Goal: Task Accomplishment & Management: Complete application form

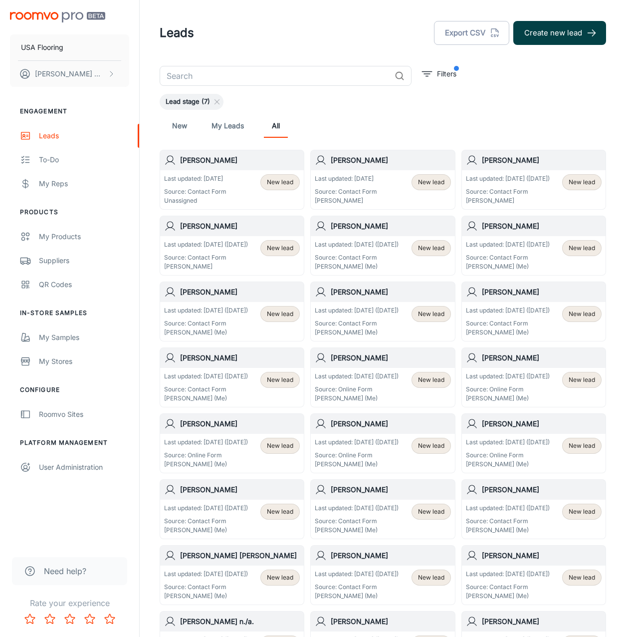
click at [529, 37] on button "Create new lead" at bounding box center [560, 33] width 93 height 24
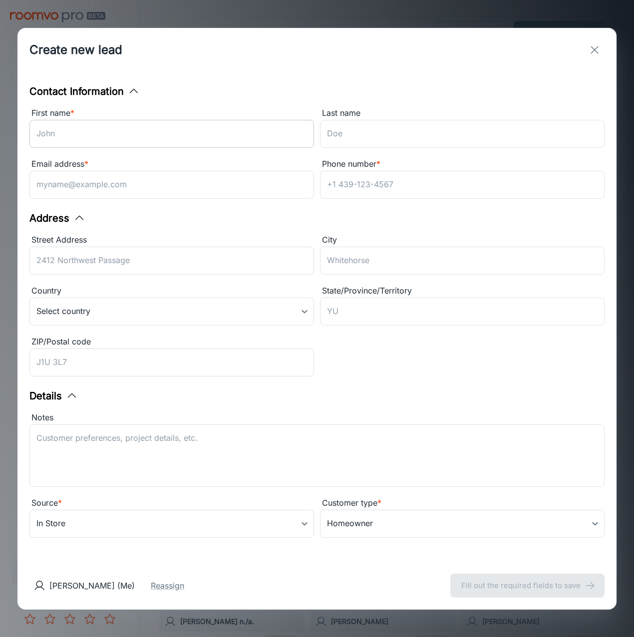
drag, startPoint x: 200, startPoint y: 105, endPoint x: 184, endPoint y: 135, distance: 33.9
click at [192, 120] on div "First name * ​" at bounding box center [168, 126] width 290 height 51
click at [184, 135] on input "First name *" at bounding box center [171, 134] width 284 height 28
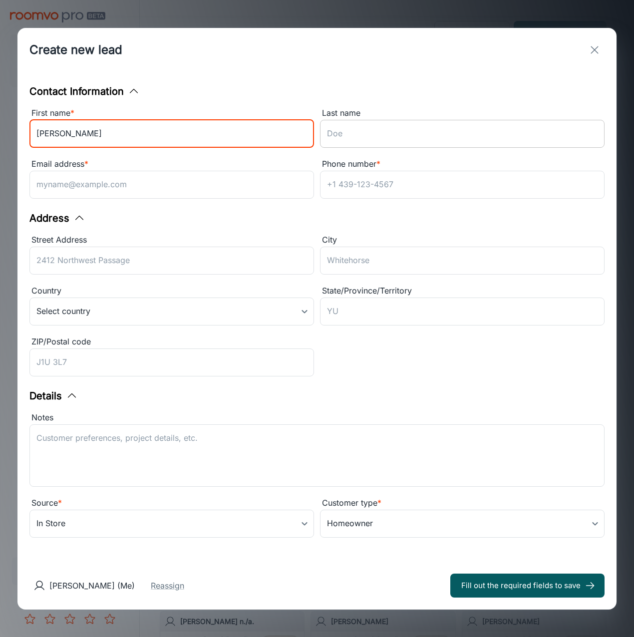
type input "[PERSON_NAME]"
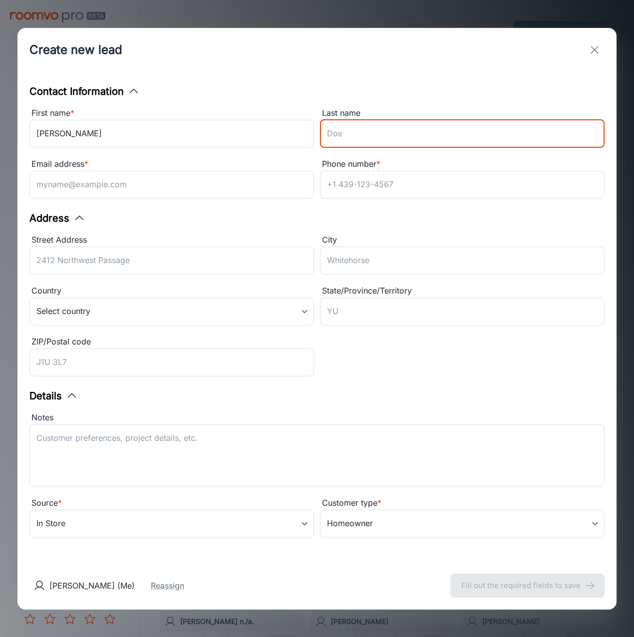
click at [361, 139] on input "Last name" at bounding box center [462, 134] width 284 height 28
type input "[PERSON_NAME]"
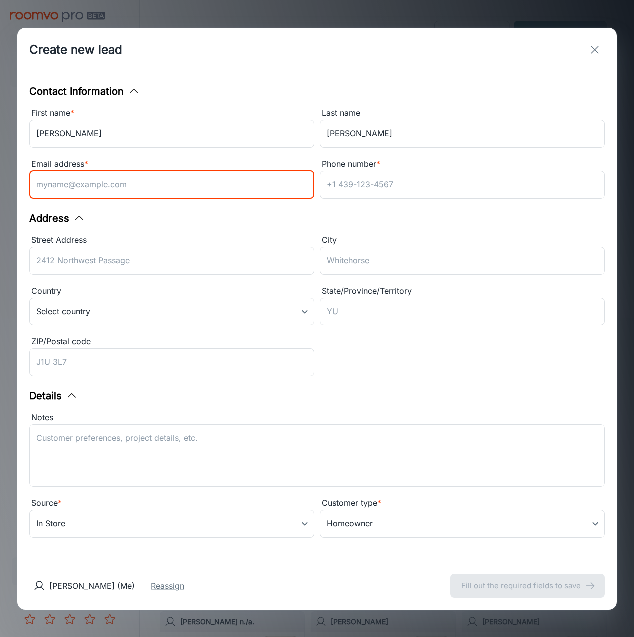
click at [106, 172] on input "Email address *" at bounding box center [171, 185] width 284 height 28
paste input "[EMAIL_ADDRESS][DOMAIN_NAME]"
type input "[EMAIL_ADDRESS][DOMAIN_NAME]"
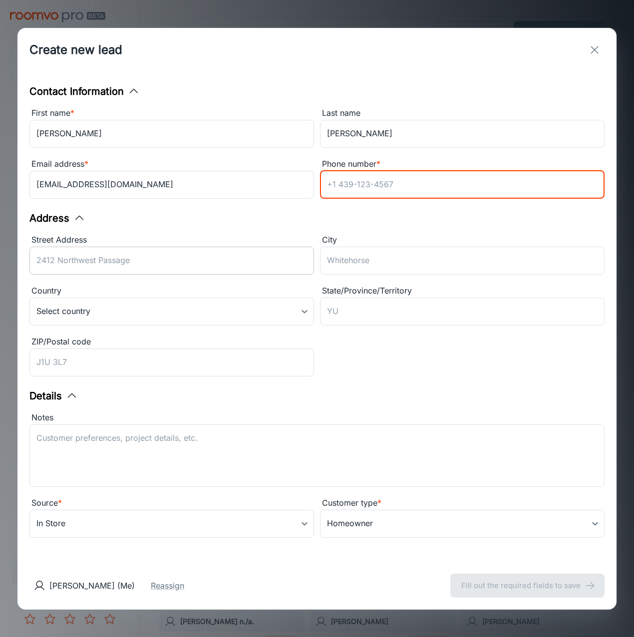
drag, startPoint x: 391, startPoint y: 194, endPoint x: 305, endPoint y: 250, distance: 102.0
click at [391, 194] on input "Phone number *" at bounding box center [462, 185] width 284 height 28
paste input "[PHONE_NUMBER]"
type input "[PHONE_NUMBER]"
drag, startPoint x: 151, startPoint y: 366, endPoint x: 147, endPoint y: 362, distance: 5.6
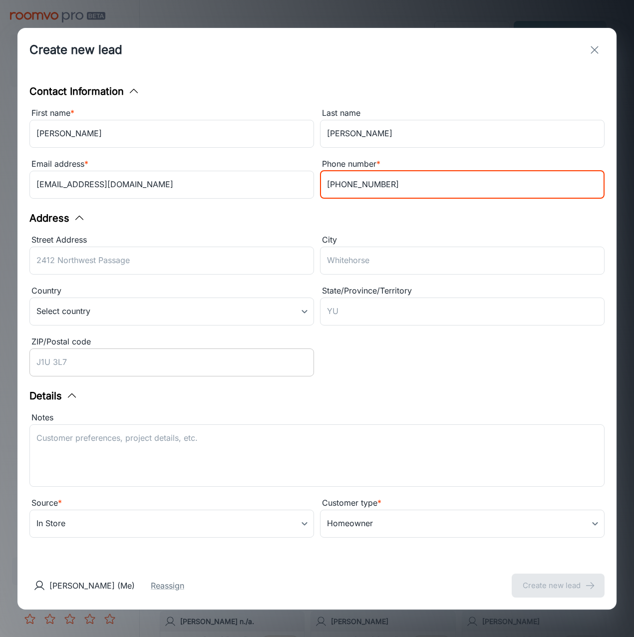
click at [151, 366] on input "ZIP/Postal code" at bounding box center [171, 362] width 284 height 28
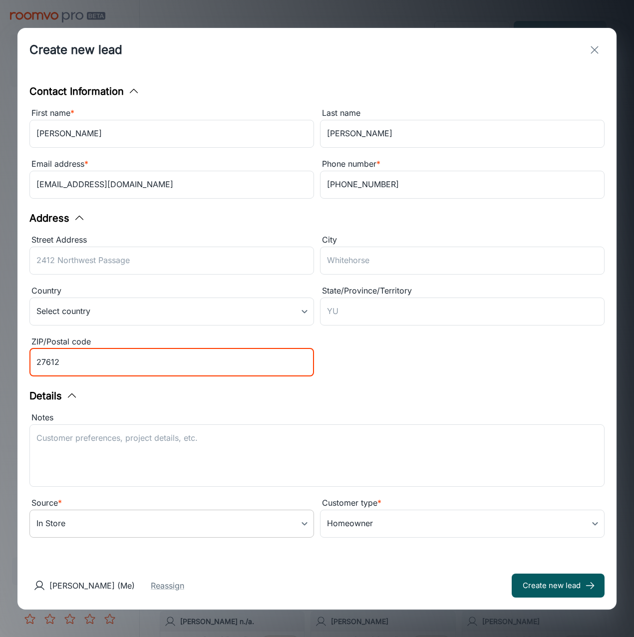
type input "27612"
click at [277, 517] on body "USA Flooring [PERSON_NAME] Engagement Leads To-do My Reps Products My Products …" at bounding box center [317, 318] width 634 height 637
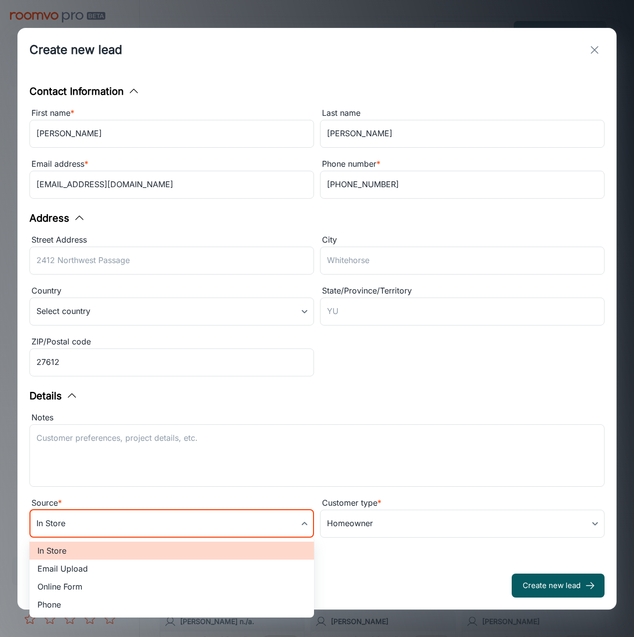
click at [136, 582] on li "Online Form" at bounding box center [171, 586] width 284 height 18
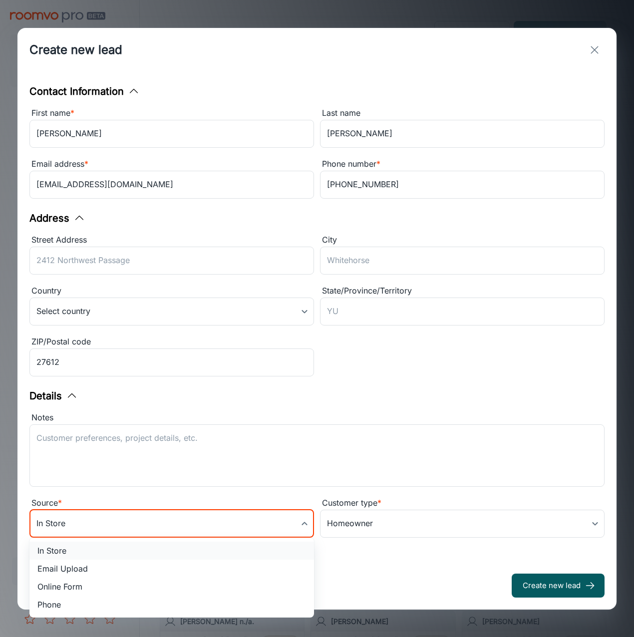
type input "online_form"
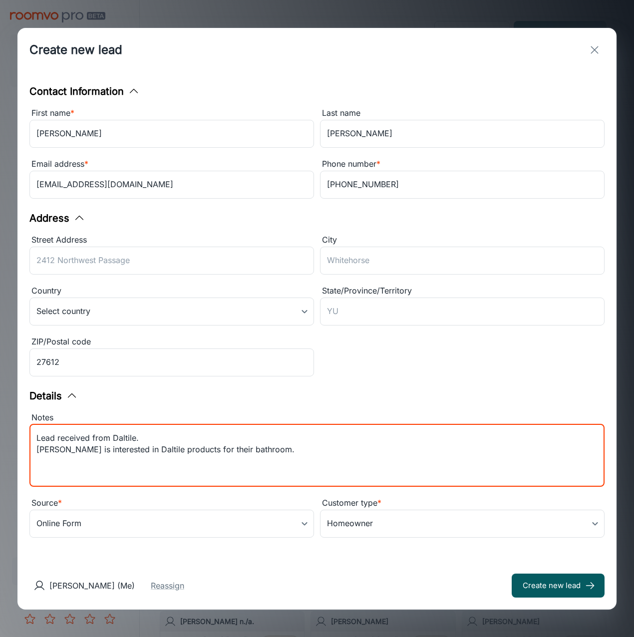
type textarea "Lead received from Daltile. [PERSON_NAME] is interested in Daltile products for…"
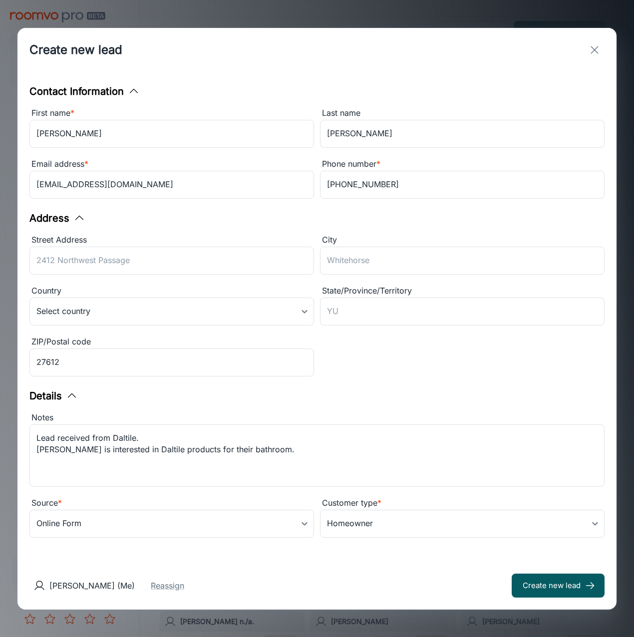
click at [346, 414] on div "Notes" at bounding box center [316, 417] width 575 height 13
click at [346, 432] on textarea "Lead received from Daltile. [PERSON_NAME] is interested in Daltile products for…" at bounding box center [316, 455] width 561 height 46
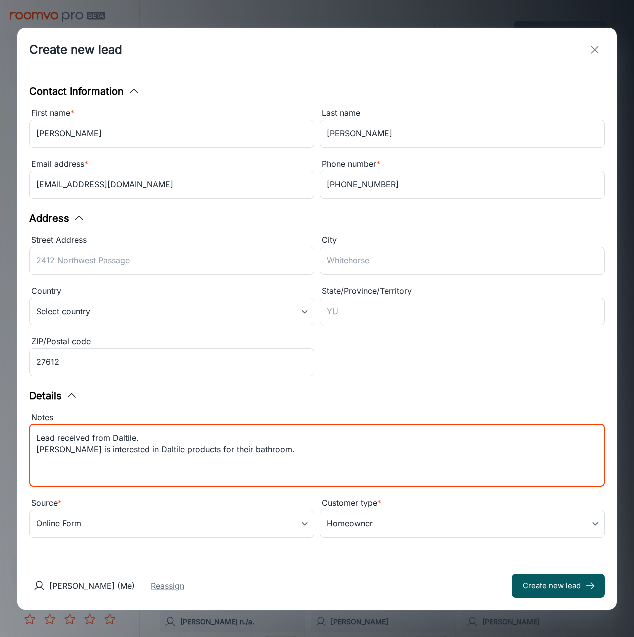
click at [377, 398] on div "Details" at bounding box center [316, 395] width 575 height 15
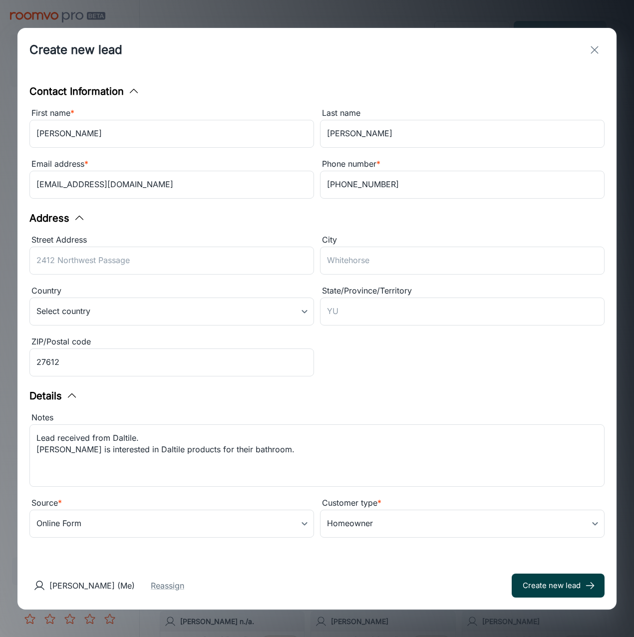
click at [552, 585] on button "Create new lead" at bounding box center [558, 585] width 93 height 24
type input "in_store"
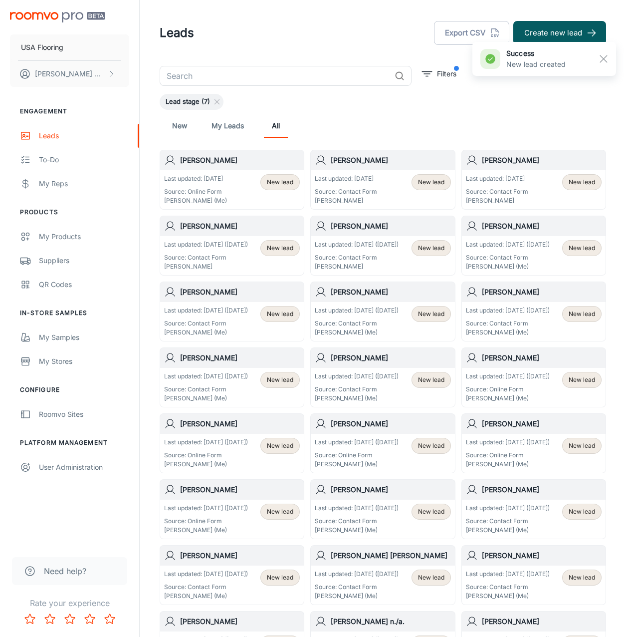
click at [376, 165] on h6 "[PERSON_NAME]" at bounding box center [391, 160] width 120 height 11
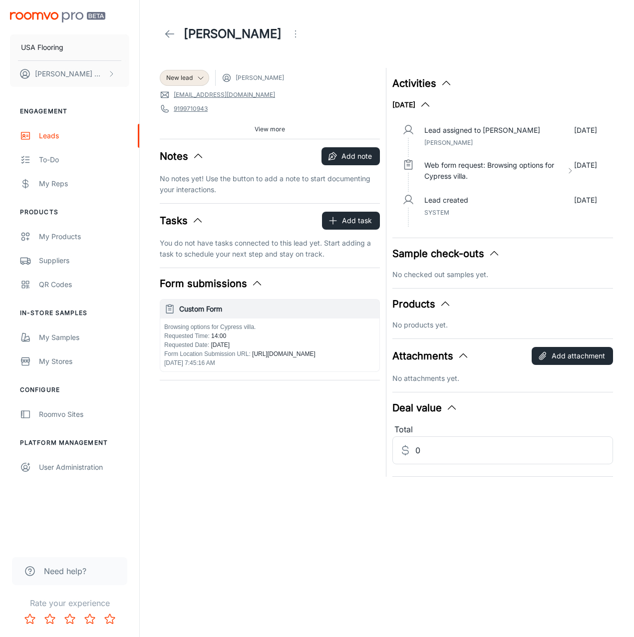
click at [167, 33] on icon at bounding box center [170, 34] width 12 height 12
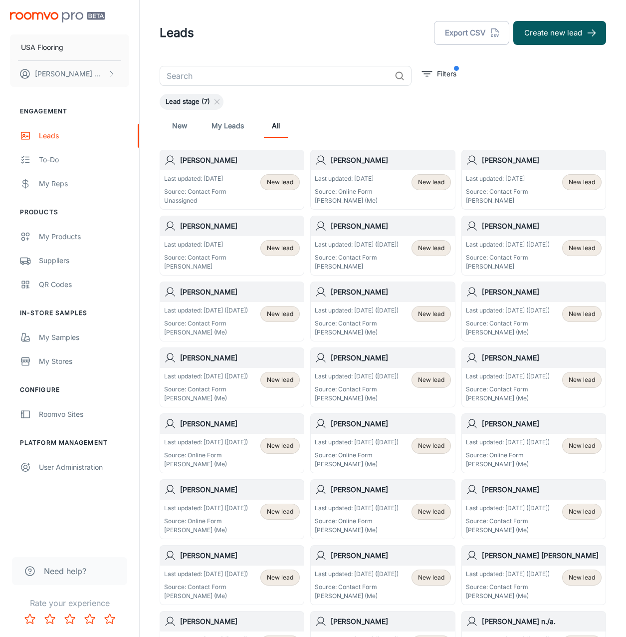
click at [208, 162] on h6 "[PERSON_NAME]" at bounding box center [240, 160] width 120 height 11
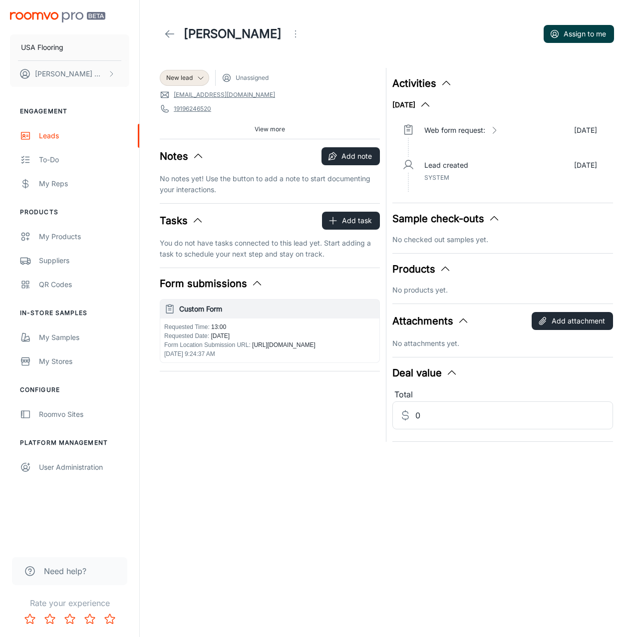
click at [573, 29] on button "Assign to me" at bounding box center [579, 34] width 70 height 18
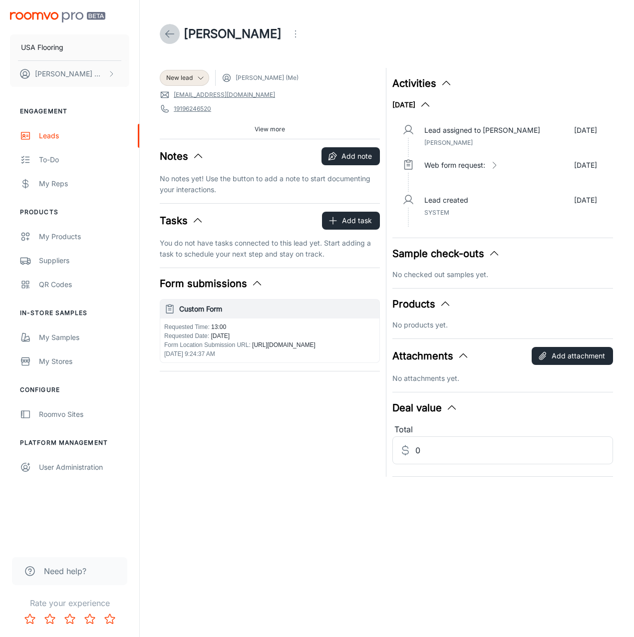
click at [172, 37] on icon at bounding box center [170, 34] width 12 height 12
